Goal: Book appointment/travel/reservation

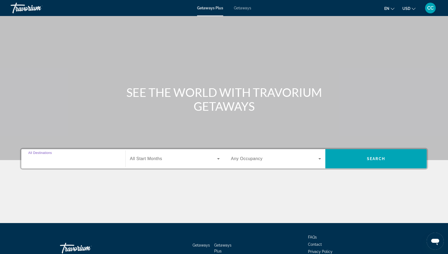
click at [55, 156] on input "Destination All Destinations" at bounding box center [73, 159] width 90 height 6
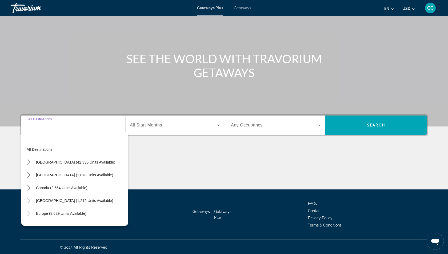
scroll to position [34, 0]
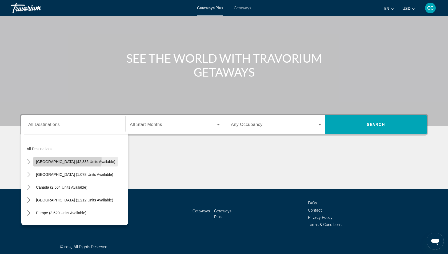
click at [48, 160] on span "[GEOGRAPHIC_DATA] (42,335 units available)" at bounding box center [75, 162] width 79 height 4
type input "**********"
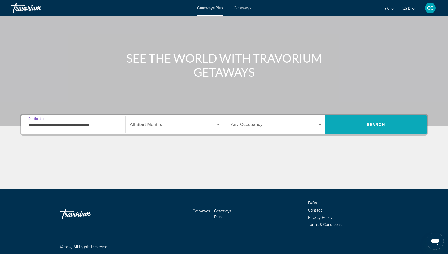
click at [349, 127] on span "Search" at bounding box center [375, 124] width 101 height 13
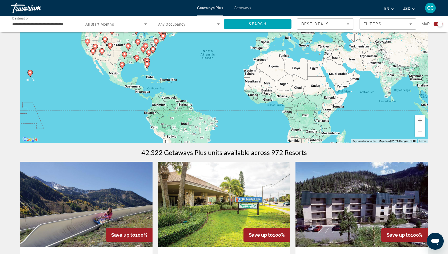
scroll to position [60, 0]
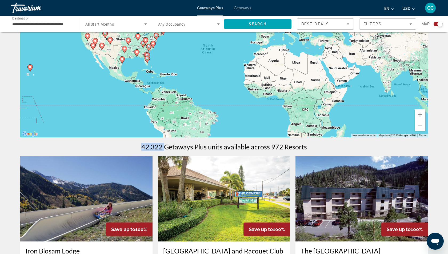
drag, startPoint x: 164, startPoint y: 146, endPoint x: 142, endPoint y: 148, distance: 22.2
click at [142, 148] on h1 "42,322 Getaways Plus units available across 972 Resorts" at bounding box center [224, 147] width 166 height 8
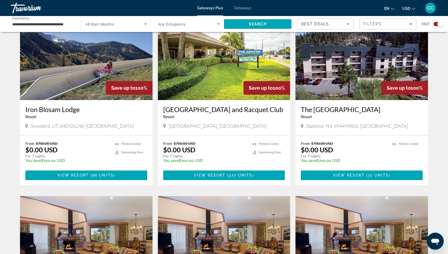
scroll to position [205, 0]
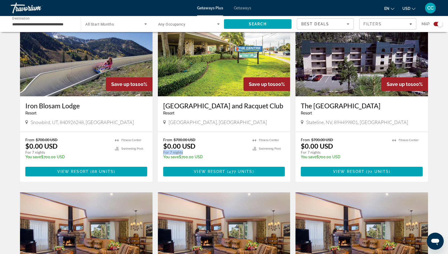
drag, startPoint x: 186, startPoint y: 153, endPoint x: 159, endPoint y: 152, distance: 26.7
click at [159, 152] on div "From $700.00 USD $0.00 USD For 7 nights You save $700.00 USD temp 3 [GEOGRAPHIC…" at bounding box center [224, 157] width 133 height 50
drag, startPoint x: 197, startPoint y: 146, endPoint x: 162, endPoint y: 146, distance: 34.7
click at [162, 146] on div "From $700.00 USD $0.00 USD For 7 nights You save $700.00 USD temp 3 [GEOGRAPHIC…" at bounding box center [224, 157] width 133 height 50
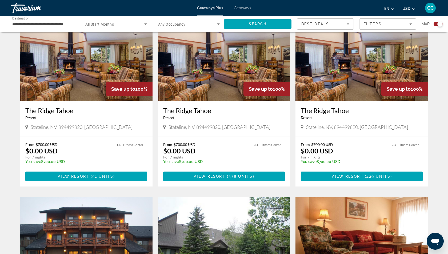
scroll to position [384, 0]
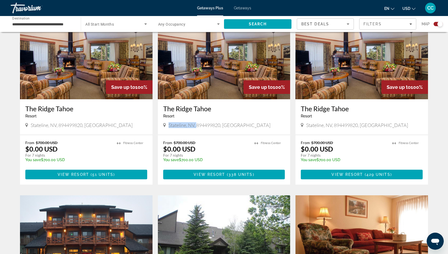
drag, startPoint x: 198, startPoint y: 126, endPoint x: 164, endPoint y: 124, distance: 33.4
click at [164, 124] on div "Stateline, NV, 894499820, [GEOGRAPHIC_DATA]" at bounding box center [224, 125] width 122 height 6
drag, startPoint x: 186, startPoint y: 156, endPoint x: 162, endPoint y: 156, distance: 23.7
click at [162, 156] on div "From $700.00 USD $0.00 USD For 7 nights You save $700.00 USD temp 2 [GEOGRAPHIC…" at bounding box center [224, 160] width 133 height 50
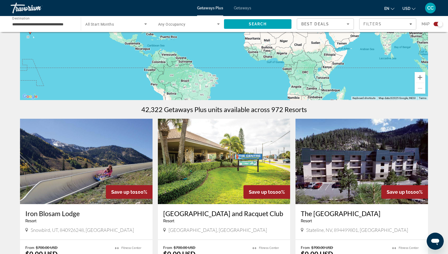
scroll to position [0, 0]
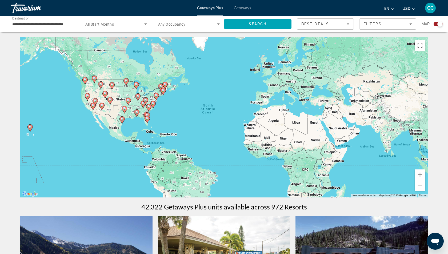
click at [174, 24] on span "Any Occupancy" at bounding box center [171, 24] width 27 height 4
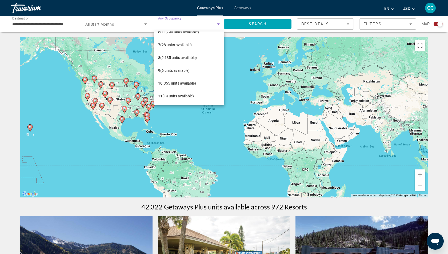
scroll to position [74, 0]
click at [175, 80] on span "10 (355 units available)" at bounding box center [177, 81] width 38 height 6
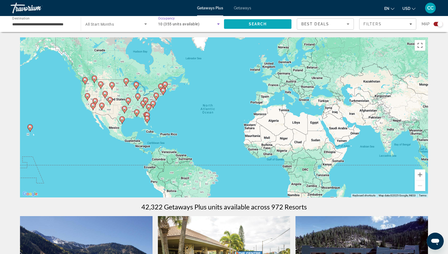
click at [258, 23] on span "Search" at bounding box center [258, 24] width 18 height 4
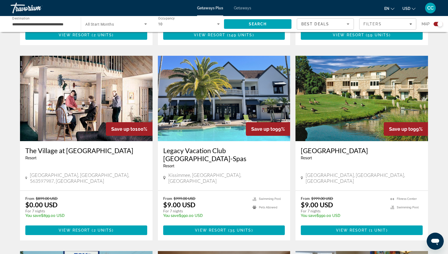
scroll to position [547, 0]
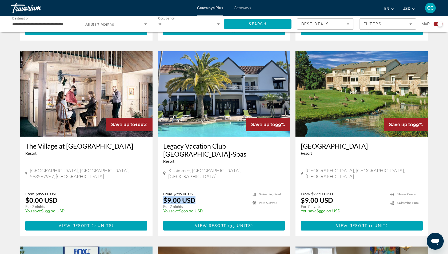
drag, startPoint x: 198, startPoint y: 174, endPoint x: 161, endPoint y: 175, distance: 37.1
click at [161, 166] on div "From $999.00 USD $9.00 USD For 7 nights You save $990.00 USD temp 3.8 Swimming …" at bounding box center [224, 211] width 133 height 50
drag, startPoint x: 337, startPoint y: 172, endPoint x: 301, endPoint y: 170, distance: 35.5
click at [301, 166] on div "From $999.00 USD $9.00 USD For 7 nights You save $990.00 USD temp" at bounding box center [343, 204] width 84 height 25
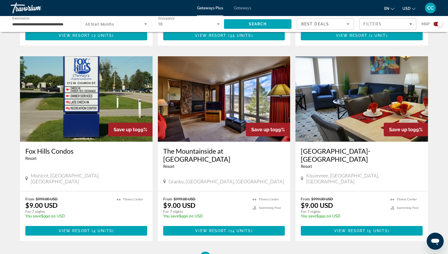
scroll to position [738, 0]
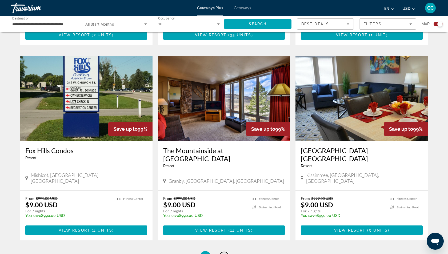
click at [225, 166] on span "2" at bounding box center [224, 256] width 3 height 6
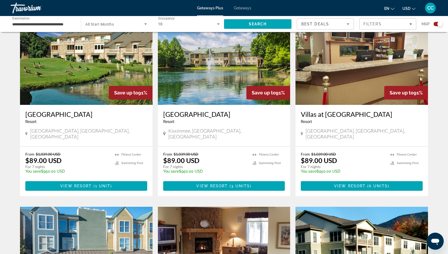
scroll to position [202, 0]
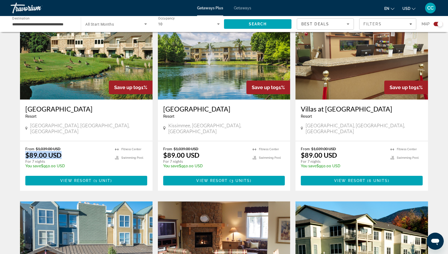
drag, startPoint x: 65, startPoint y: 149, endPoint x: 22, endPoint y: 148, distance: 42.4
click at [22, 148] on div "From $1,039.00 USD $89.00 USD For 7 nights You save $950.00 USD temp 4.1 [GEOGR…" at bounding box center [86, 166] width 133 height 50
